Goal: Task Accomplishment & Management: Complete application form

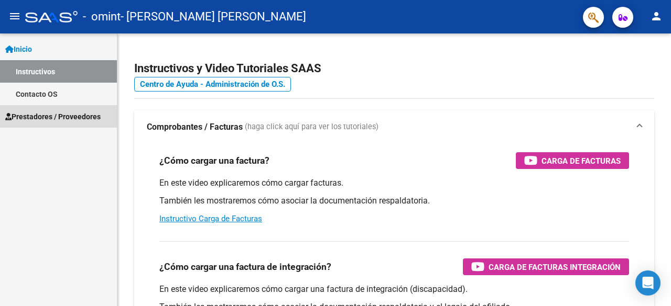
click at [50, 115] on span "Prestadores / Proveedores" at bounding box center [52, 117] width 95 height 12
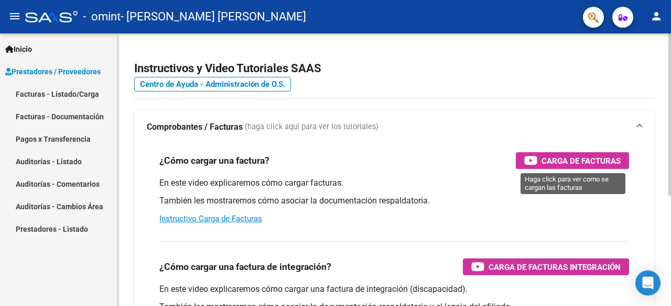
click at [586, 166] on span "Carga de Facturas" at bounding box center [580, 161] width 79 height 13
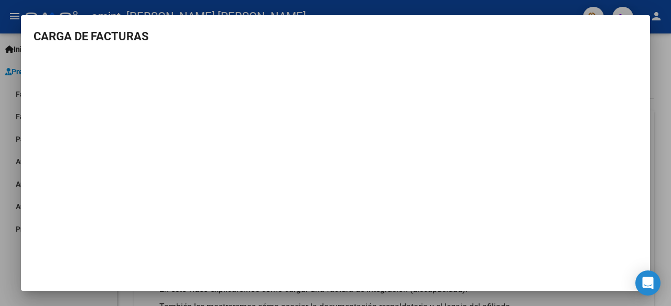
click at [83, 14] on div at bounding box center [335, 153] width 671 height 306
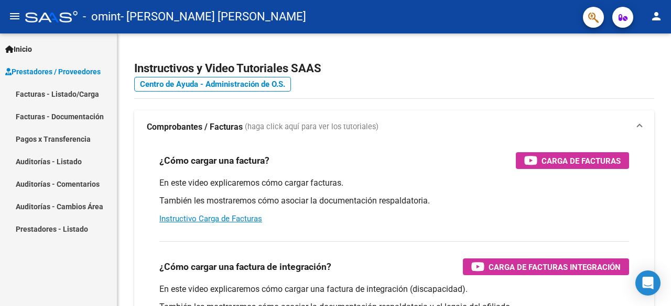
click at [74, 96] on link "Facturas - Listado/Carga" at bounding box center [58, 94] width 117 height 23
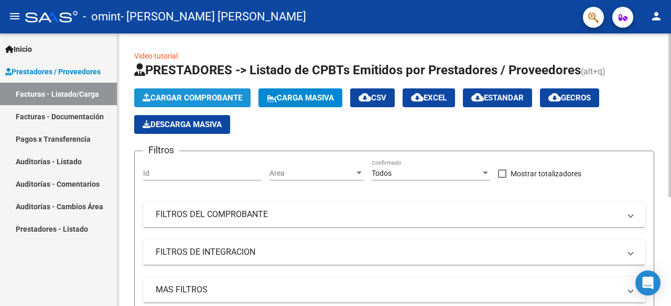
click at [201, 96] on span "Cargar Comprobante" at bounding box center [192, 97] width 100 height 9
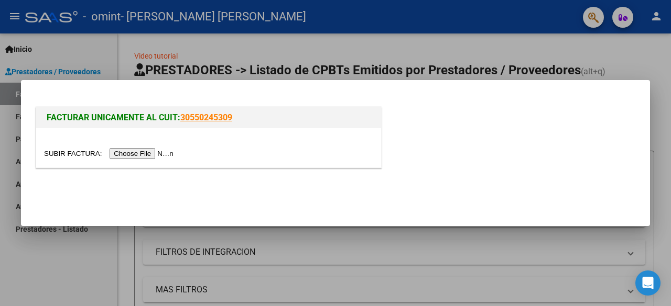
click at [143, 157] on input "file" at bounding box center [110, 153] width 133 height 11
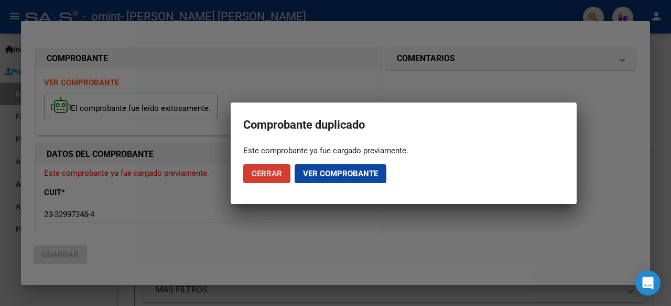
click at [315, 178] on button "Ver comprobante" at bounding box center [340, 173] width 92 height 19
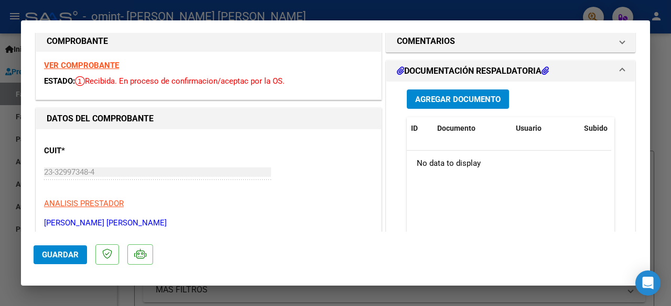
scroll to position [105, 0]
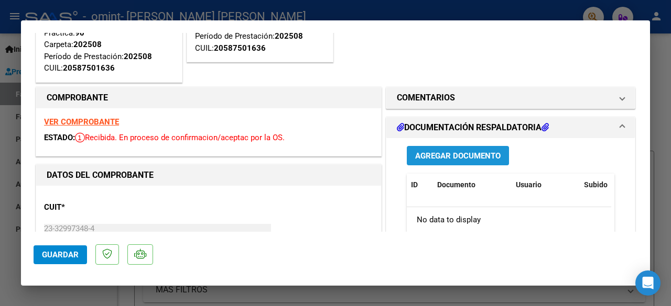
click at [454, 155] on span "Agregar Documento" at bounding box center [457, 155] width 85 height 9
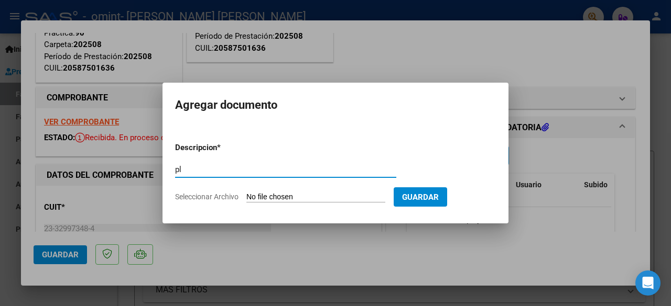
type input "p"
type input "CABRERA PLANILLA ASISTENCIA AGOSTO MUSICOTERAPIA"
click at [198, 199] on span "Seleccionar Archivo" at bounding box center [206, 197] width 63 height 8
click at [246, 199] on input "Seleccionar Archivo" at bounding box center [315, 198] width 139 height 10
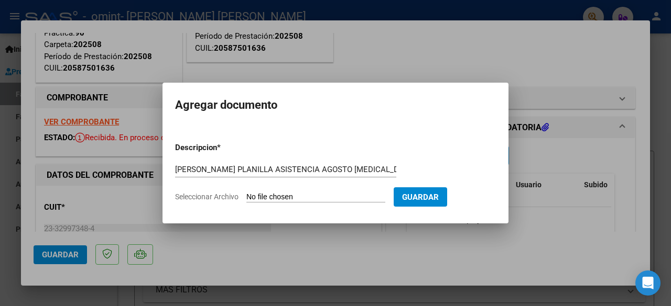
type input "C:\fakepath\Cabrera planilla agosto.pdf"
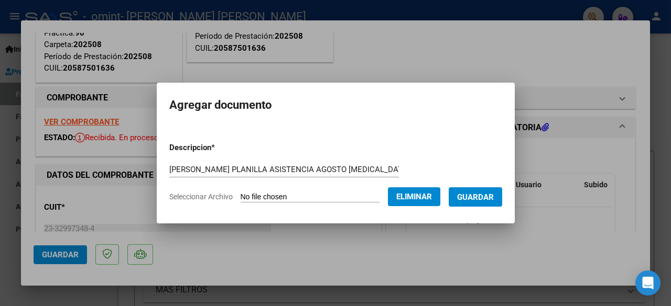
click at [468, 201] on span "Guardar" at bounding box center [475, 197] width 37 height 9
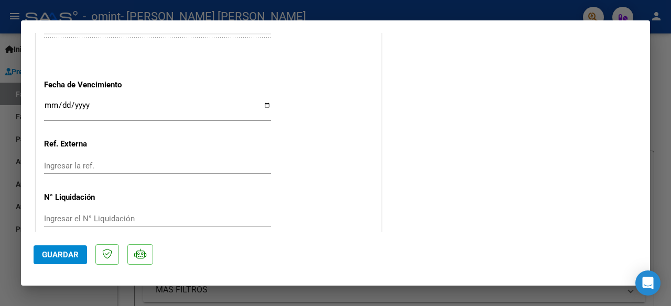
scroll to position [754, 0]
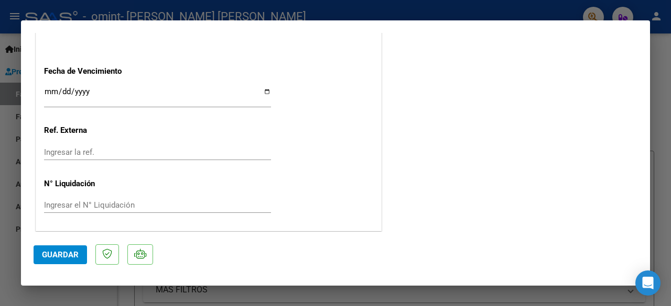
click at [64, 257] on span "Guardar" at bounding box center [60, 254] width 37 height 9
click at [416, 13] on div at bounding box center [335, 153] width 671 height 306
type input "$ 0,00"
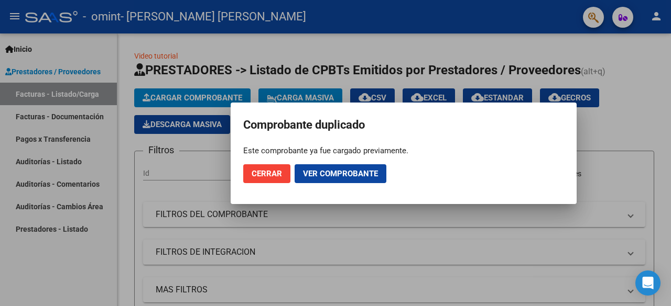
click at [265, 172] on span "Cerrar" at bounding box center [266, 173] width 30 height 9
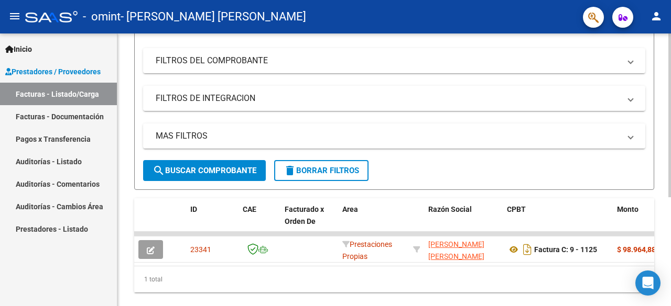
scroll to position [157, 0]
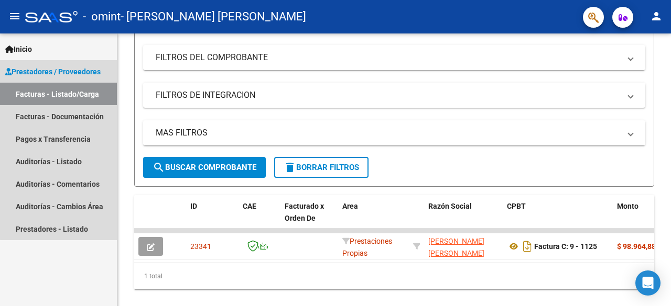
click at [80, 96] on link "Facturas - Listado/Carga" at bounding box center [58, 94] width 117 height 23
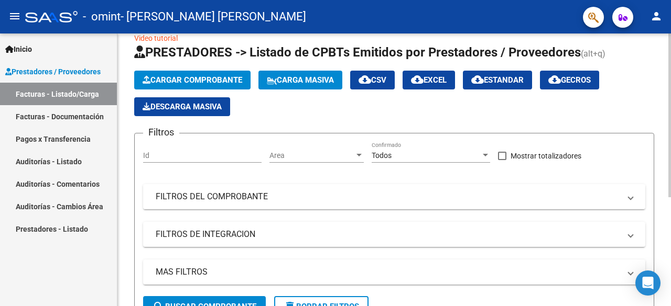
scroll to position [0, 0]
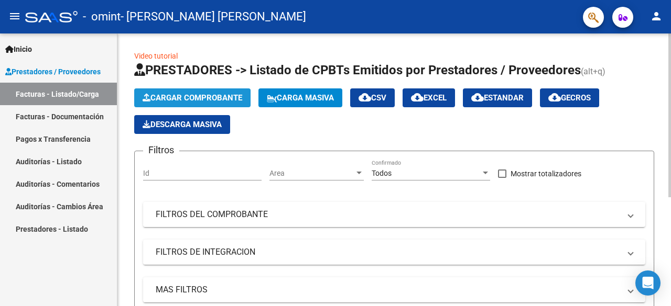
click at [211, 97] on span "Cargar Comprobante" at bounding box center [192, 97] width 100 height 9
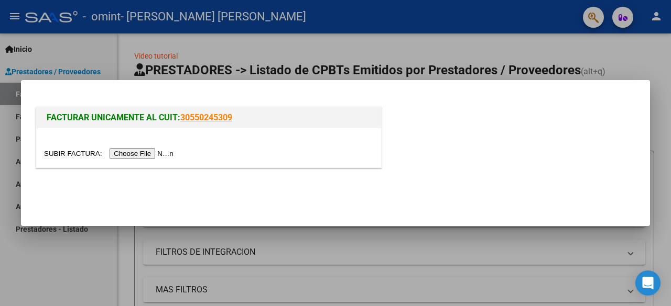
click at [111, 151] on input "file" at bounding box center [110, 153] width 133 height 11
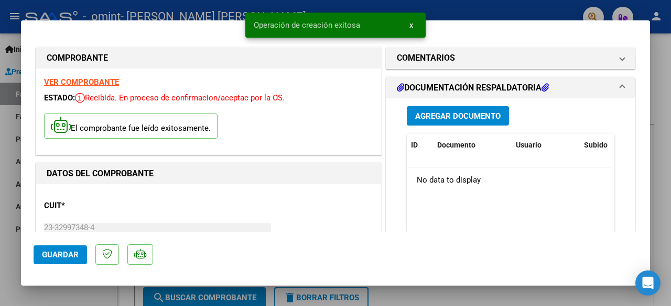
click at [439, 117] on span "Agregar Documento" at bounding box center [457, 116] width 85 height 9
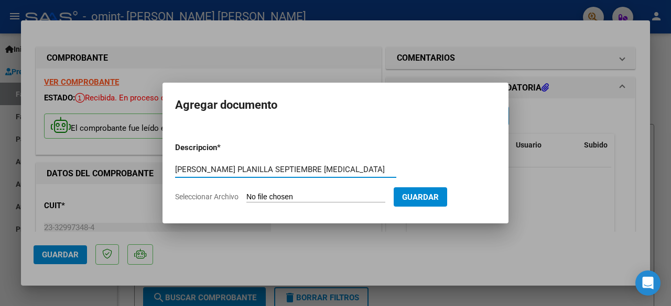
type input "CABRERA PLANILLA SEPTIEMBRE Musicoterapia"
click at [436, 201] on span "Guardar" at bounding box center [420, 197] width 37 height 9
click at [206, 200] on span "Seleccionar Archivo" at bounding box center [206, 197] width 63 height 8
click at [246, 200] on input "Seleccionar Archivo" at bounding box center [315, 198] width 139 height 10
type input "C:\fakepath\Cabrera planilla septiembre.pdf"
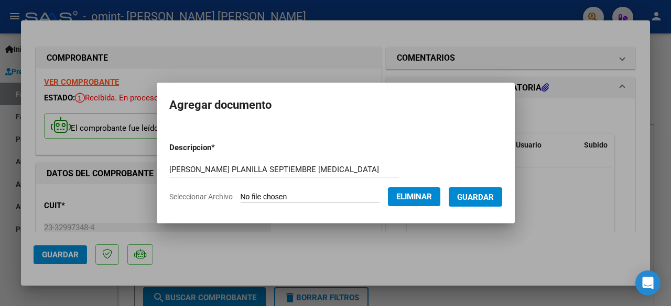
click at [493, 194] on span "Guardar" at bounding box center [475, 197] width 37 height 9
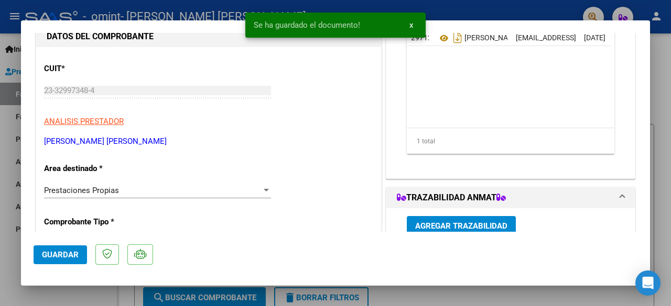
scroll to position [157, 0]
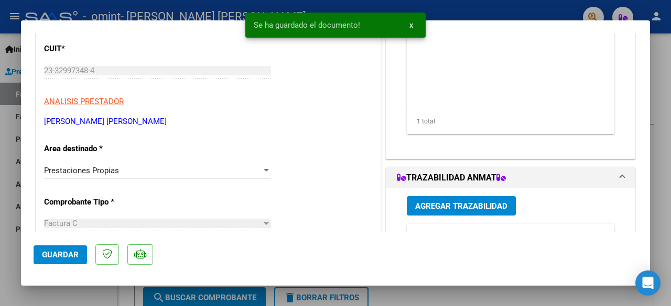
click at [61, 249] on button "Guardar" at bounding box center [60, 255] width 53 height 19
click at [411, 26] on span "x" at bounding box center [411, 24] width 4 height 9
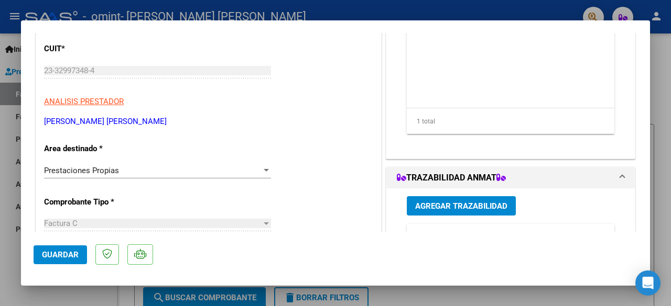
click at [311, 7] on div at bounding box center [335, 153] width 671 height 306
type input "$ 0,00"
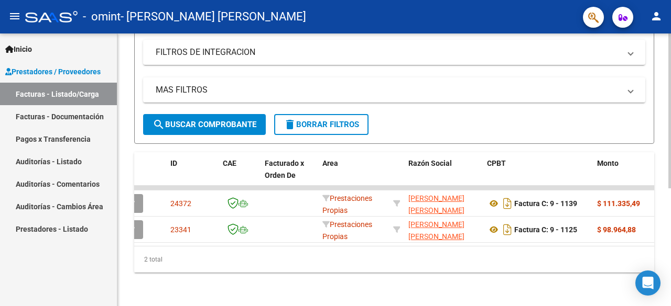
scroll to position [0, 17]
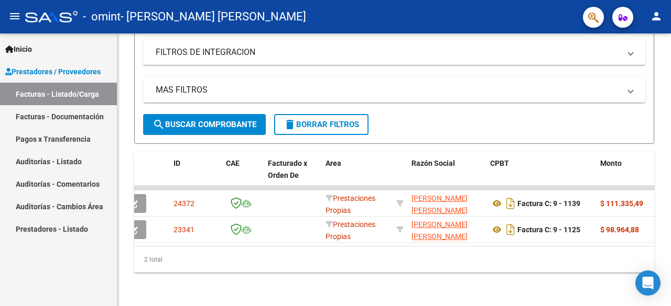
click at [47, 143] on link "Pagos x Transferencia" at bounding box center [58, 139] width 117 height 23
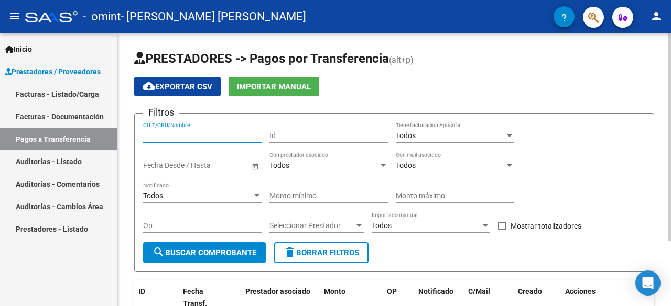
click at [166, 134] on input "CUIT/CBU/Nombre" at bounding box center [202, 135] width 118 height 9
type input "2332997348"
click at [301, 132] on input "Id" at bounding box center [328, 135] width 118 height 9
click at [220, 244] on button "search Buscar Comprobante" at bounding box center [204, 253] width 123 height 21
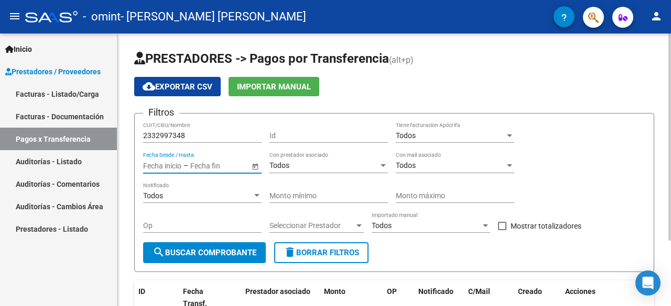
click at [198, 165] on input "text" at bounding box center [215, 165] width 51 height 9
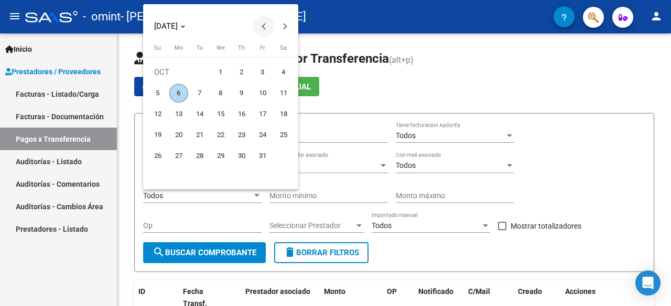
click at [261, 22] on span "Previous month" at bounding box center [263, 26] width 21 height 21
click at [158, 90] on span "1" at bounding box center [157, 93] width 19 height 19
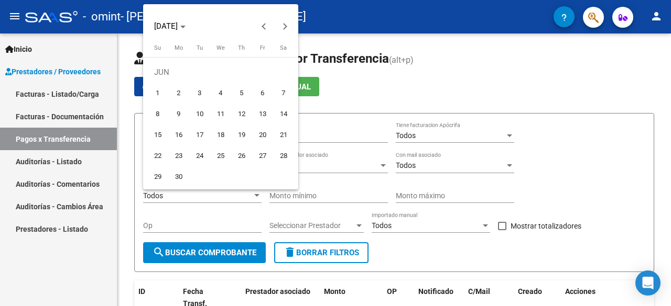
type input "01/06/2025"
click at [159, 89] on span "1" at bounding box center [157, 93] width 19 height 19
type input "01/06/2025"
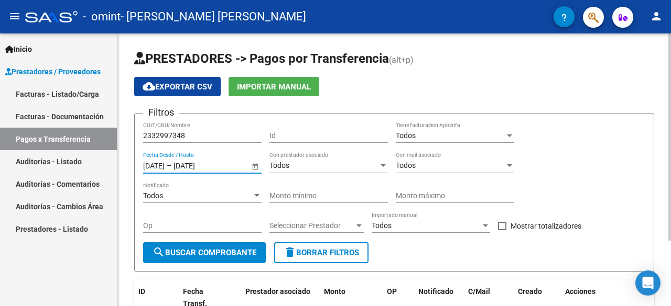
click at [214, 164] on input "01/06/2025" at bounding box center [198, 165] width 51 height 9
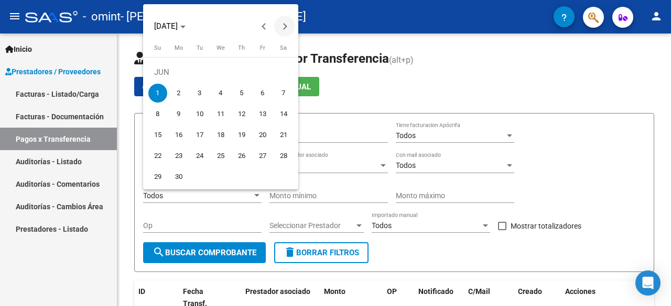
click at [286, 24] on span "Next month" at bounding box center [284, 26] width 21 height 21
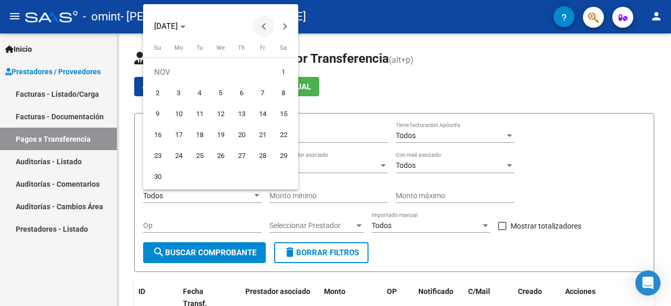
click at [262, 29] on span "Previous month" at bounding box center [263, 26] width 21 height 21
click at [177, 95] on span "6" at bounding box center [178, 93] width 19 height 19
type input "06/10/2025"
click at [174, 96] on span "6" at bounding box center [178, 93] width 19 height 19
type input "06/10/2025"
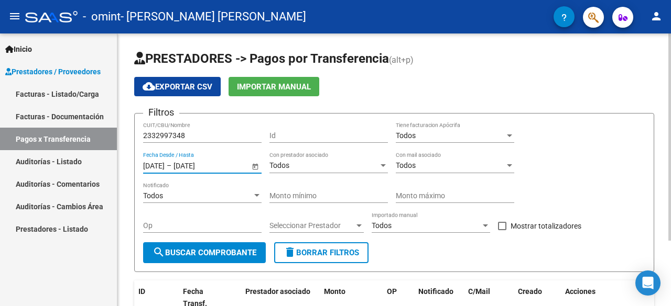
click at [205, 257] on button "search Buscar Comprobante" at bounding box center [204, 253] width 123 height 21
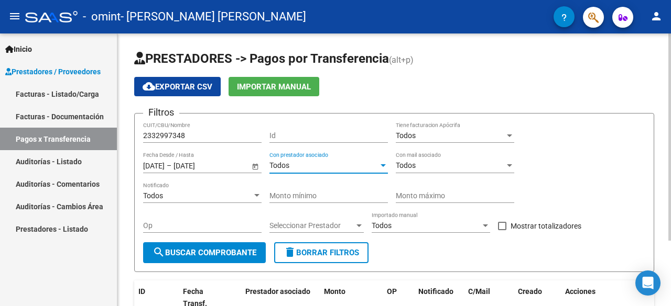
click at [288, 165] on span "Todos" at bounding box center [279, 165] width 20 height 8
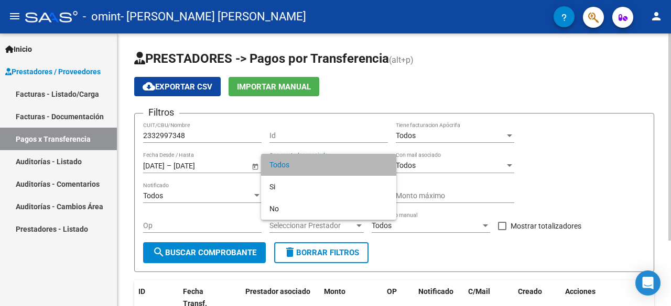
click at [288, 165] on span "Todos" at bounding box center [328, 165] width 118 height 22
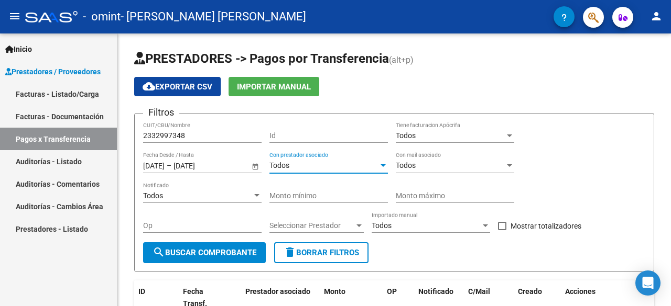
click at [81, 114] on link "Facturas - Documentación" at bounding box center [58, 116] width 117 height 23
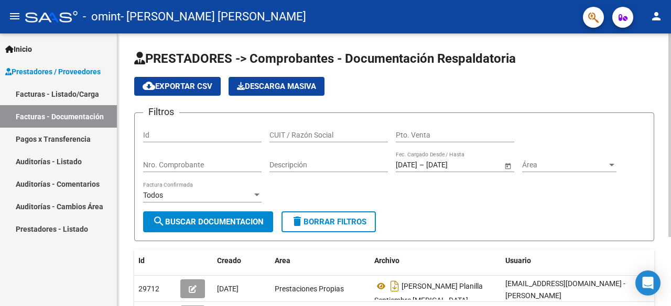
scroll to position [93, 0]
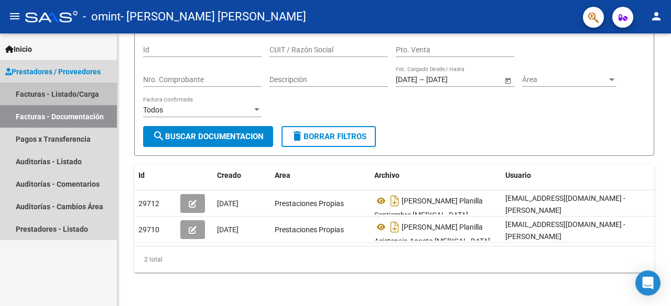
click at [35, 94] on link "Facturas - Listado/Carga" at bounding box center [58, 94] width 117 height 23
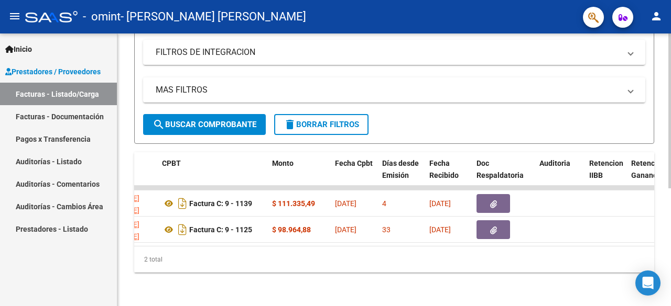
scroll to position [0, 434]
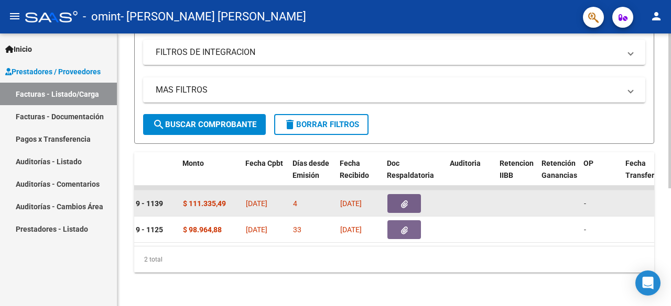
click at [415, 198] on button "button" at bounding box center [404, 203] width 34 height 19
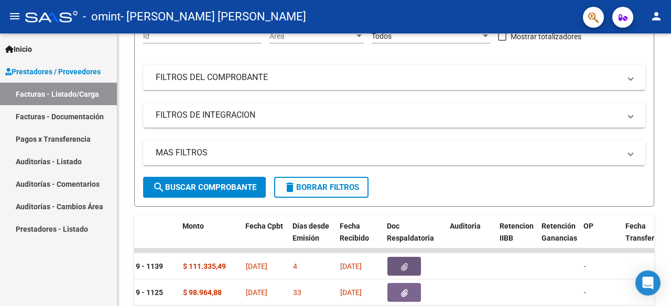
scroll to position [103, 0]
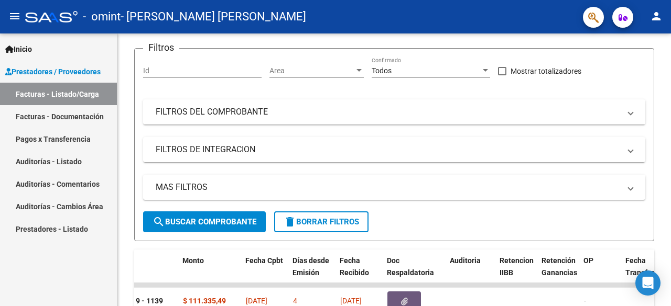
click at [38, 49] on link "Inicio" at bounding box center [58, 49] width 117 height 23
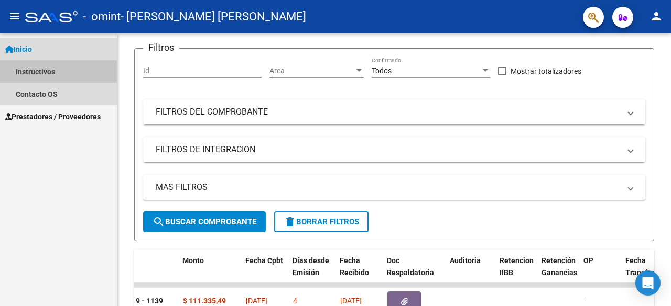
click at [46, 73] on link "Instructivos" at bounding box center [58, 71] width 117 height 23
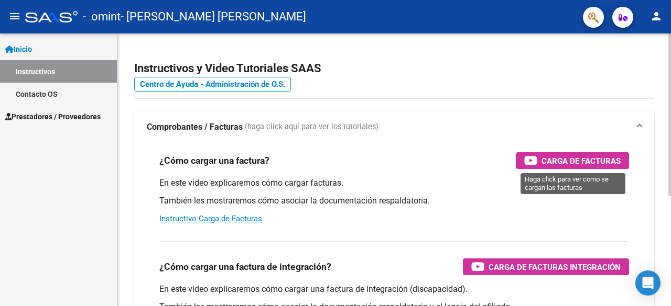
click at [567, 161] on span "Carga de Facturas" at bounding box center [580, 161] width 79 height 13
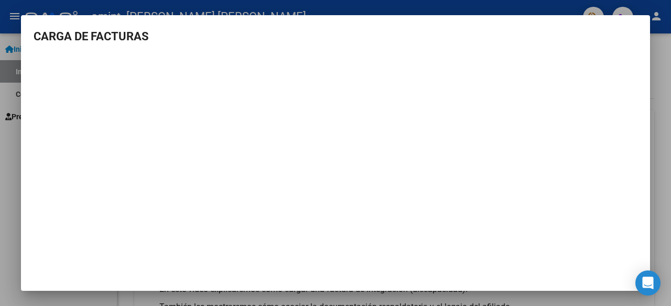
click at [202, 11] on div at bounding box center [335, 153] width 671 height 306
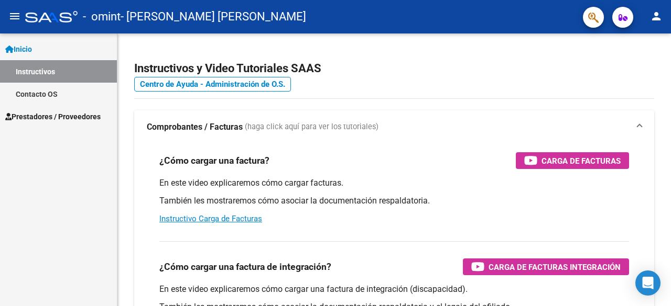
click at [661, 15] on mat-icon "person" at bounding box center [656, 16] width 13 height 13
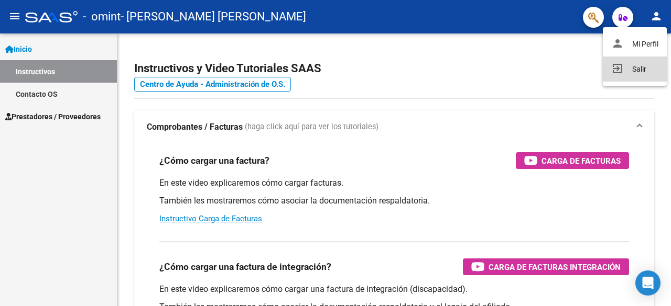
click at [639, 62] on button "exit_to_app Salir" at bounding box center [634, 69] width 64 height 25
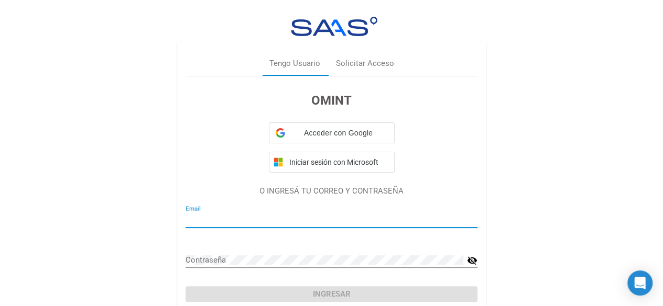
type input "[EMAIL_ADDRESS][DOMAIN_NAME]"
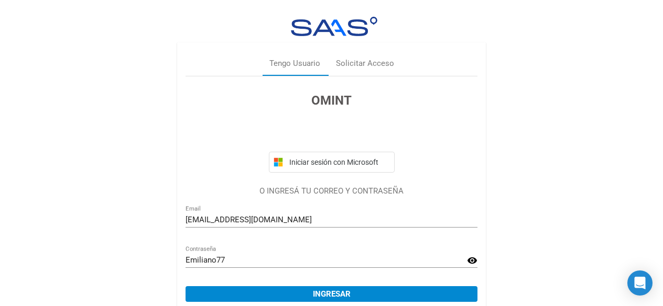
scroll to position [43, 0]
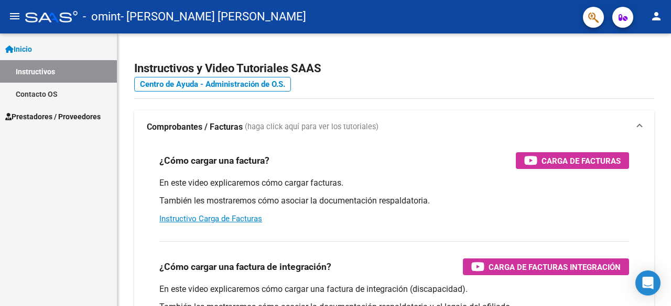
click at [617, 20] on button "button" at bounding box center [622, 17] width 21 height 21
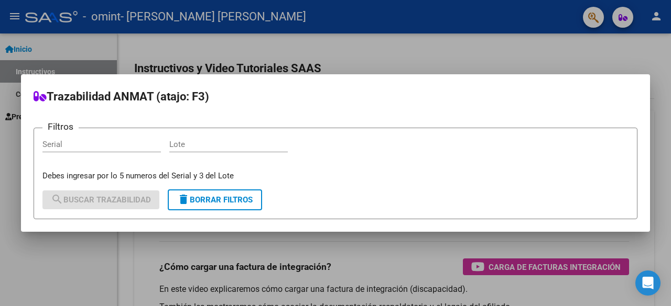
click at [617, 20] on div at bounding box center [335, 153] width 671 height 306
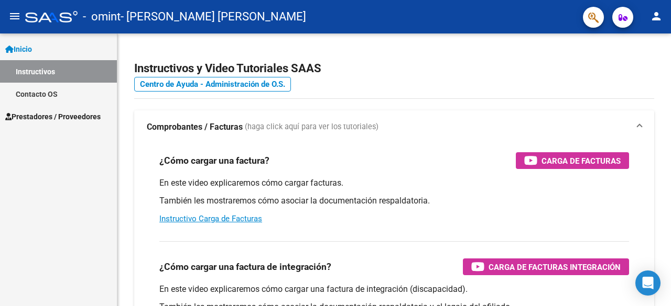
click at [655, 16] on mat-icon "person" at bounding box center [656, 16] width 13 height 13
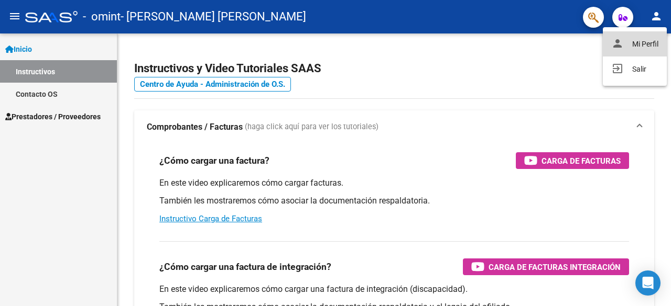
click at [649, 39] on button "person Mi Perfil" at bounding box center [634, 43] width 64 height 25
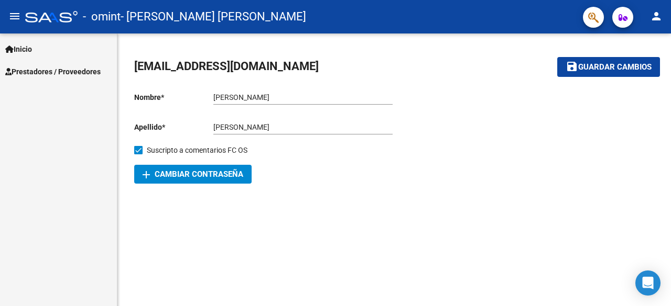
click at [305, 172] on div "add Cambiar Contraseña" at bounding box center [264, 174] width 260 height 19
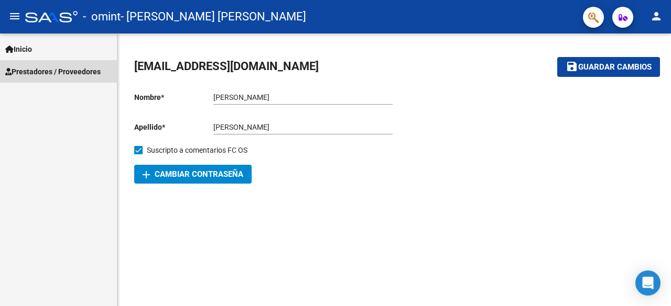
click at [93, 72] on span "Prestadores / Proveedores" at bounding box center [52, 72] width 95 height 12
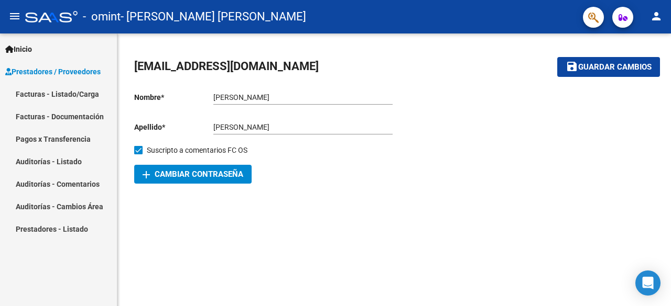
click at [656, 17] on mat-icon "person" at bounding box center [656, 16] width 13 height 13
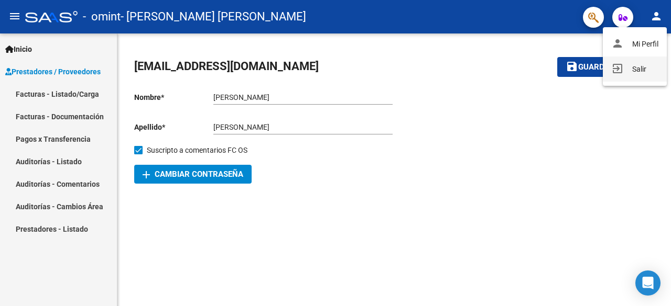
click at [635, 73] on button "exit_to_app Salir" at bounding box center [634, 69] width 64 height 25
